Goal: Browse casually

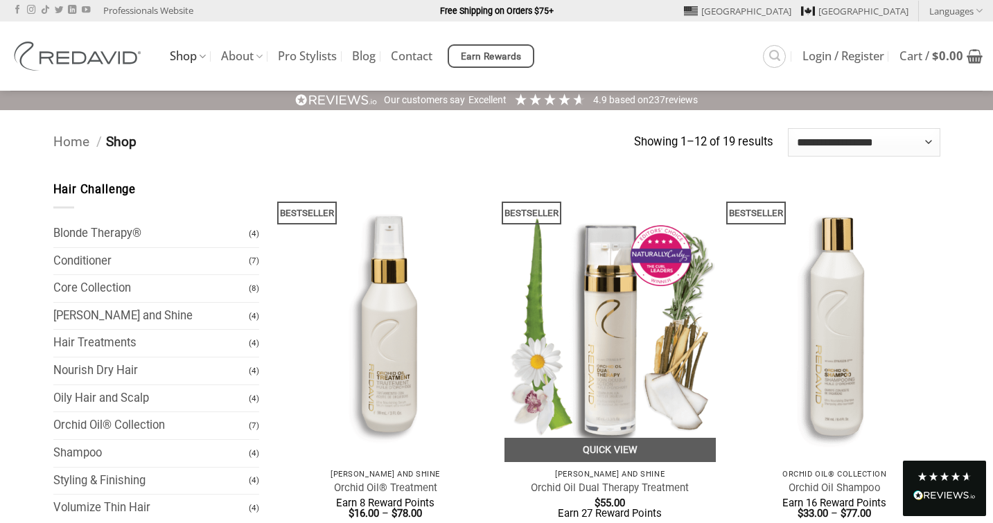
click at [617, 331] on img at bounding box center [609, 321] width 211 height 281
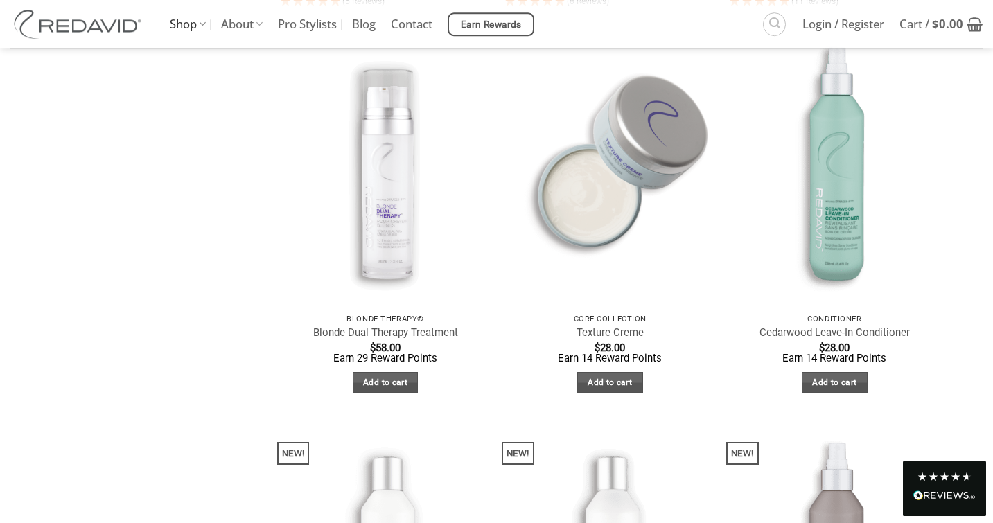
scroll to position [1857, 0]
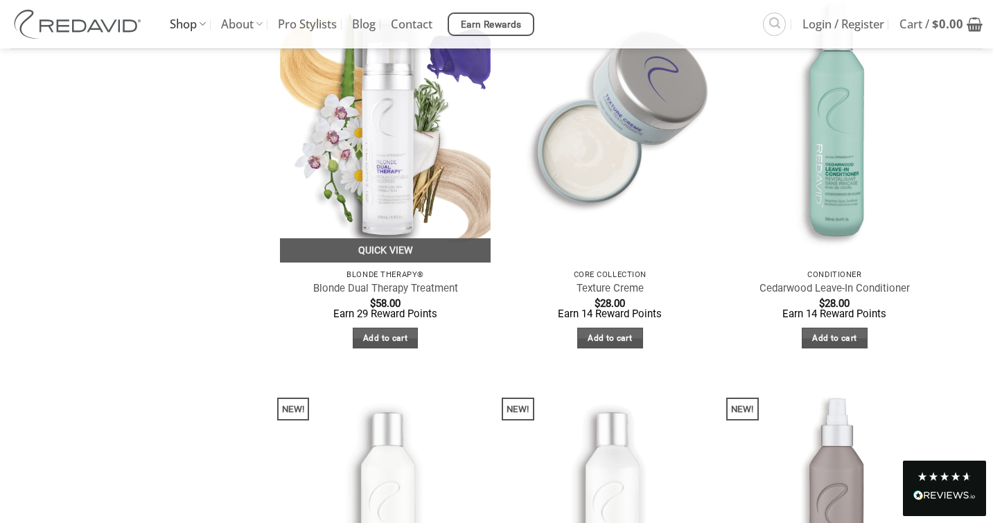
click at [390, 157] on img at bounding box center [385, 121] width 211 height 281
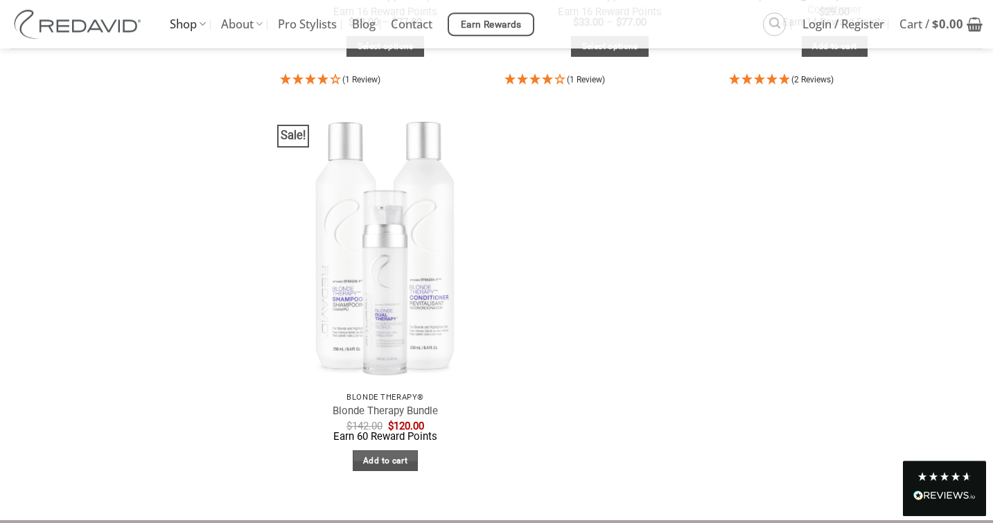
scroll to position [913, 0]
